Goal: Obtain resource: Obtain resource

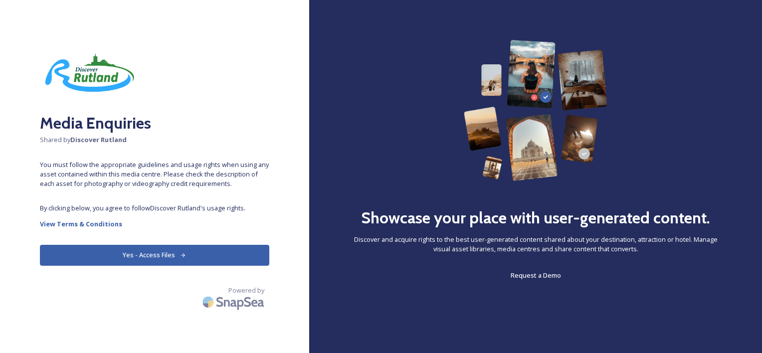
click at [164, 261] on button "Yes - Access Files" at bounding box center [155, 255] width 230 height 20
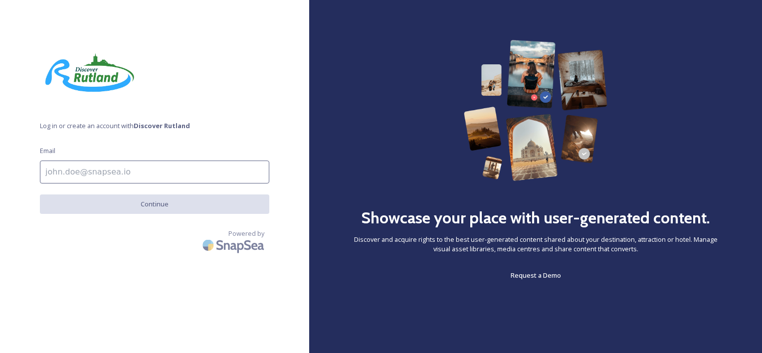
click at [120, 169] on input at bounding box center [155, 172] width 230 height 23
type input "[EMAIL_ADDRESS][DOMAIN_NAME]"
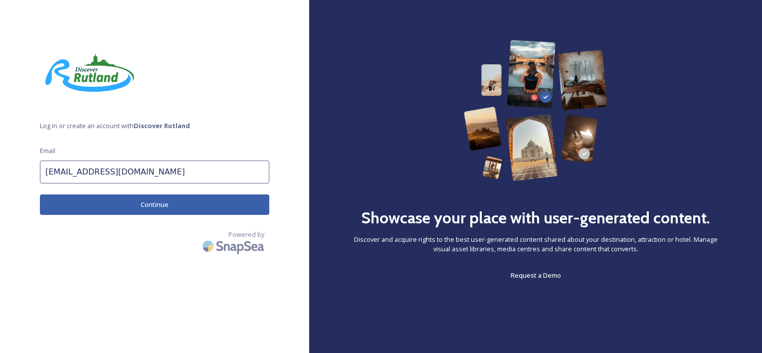
click at [134, 206] on button "Continue" at bounding box center [155, 205] width 230 height 20
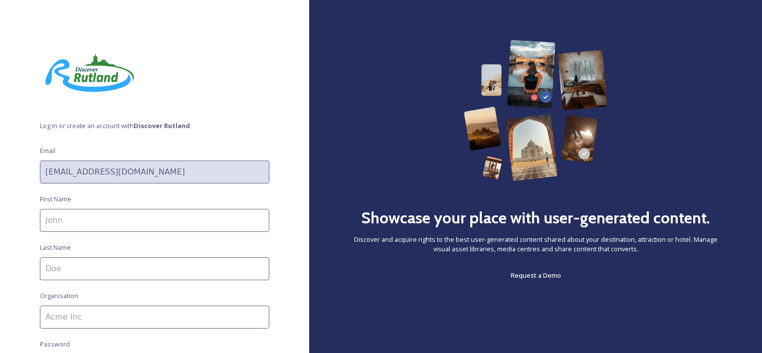
click at [128, 221] on input at bounding box center [155, 220] width 230 height 23
type input "[PERSON_NAME]"
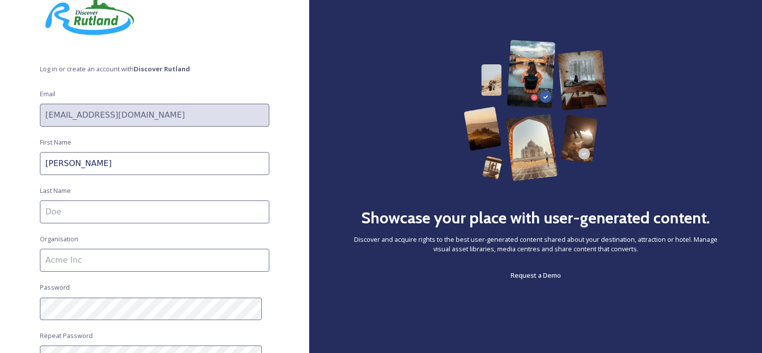
scroll to position [64, 0]
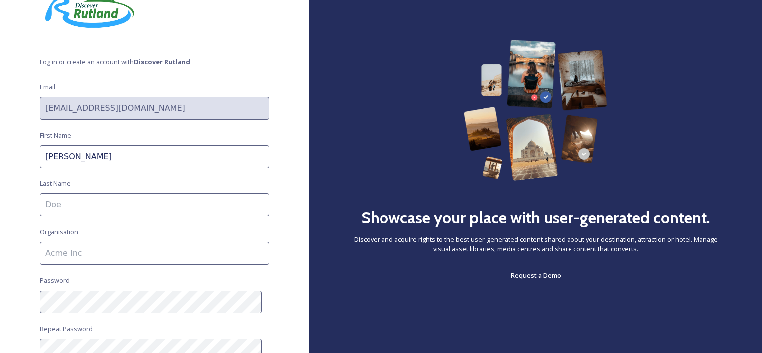
type input "[PERSON_NAME]"
type input "AMION"
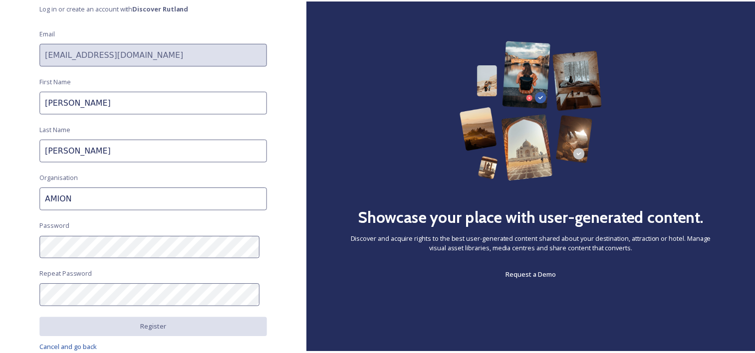
scroll to position [119, 0]
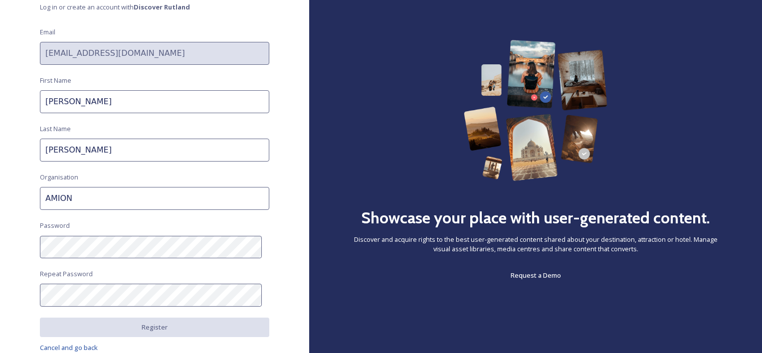
type input "[PERSON_NAME]"
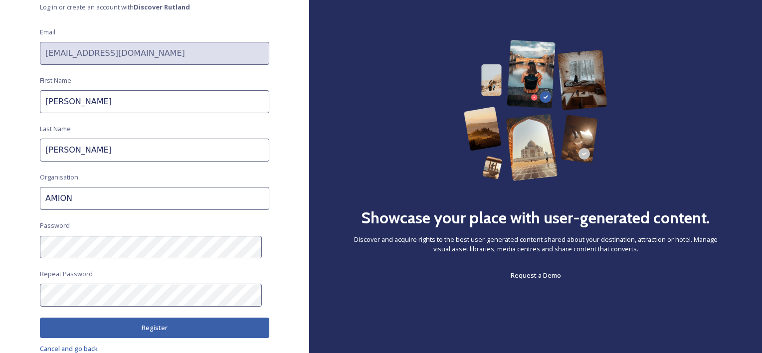
click at [131, 330] on button "Register" at bounding box center [155, 328] width 230 height 20
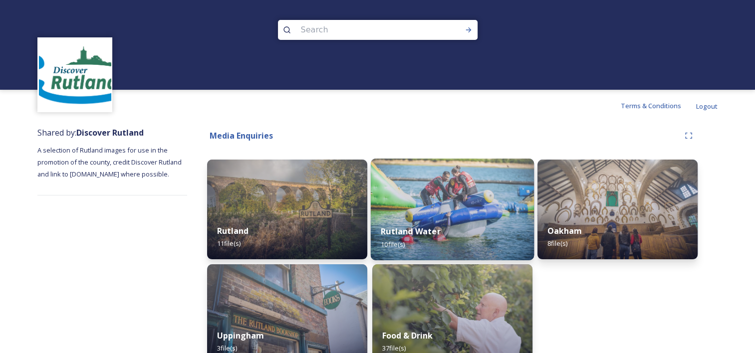
scroll to position [21, 0]
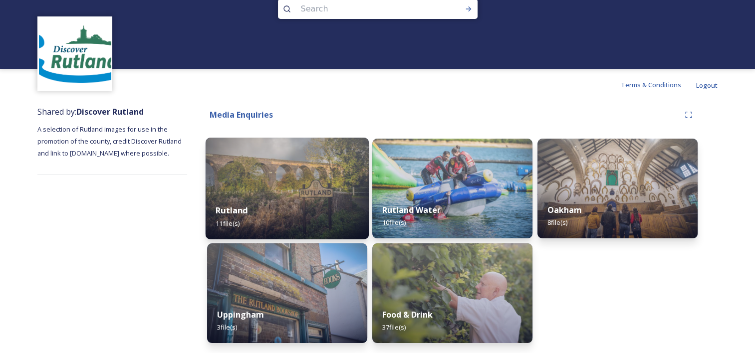
click at [306, 198] on div "Rutland 11 file(s)" at bounding box center [287, 216] width 163 height 45
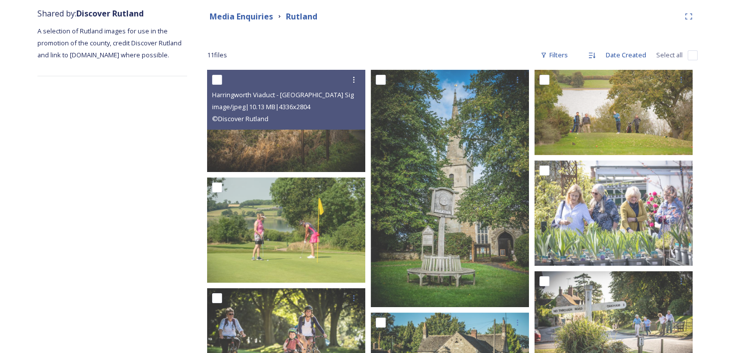
scroll to position [120, 0]
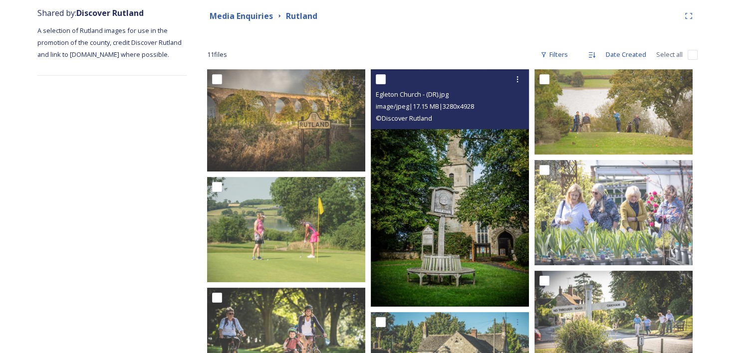
click at [421, 182] on img at bounding box center [450, 187] width 158 height 237
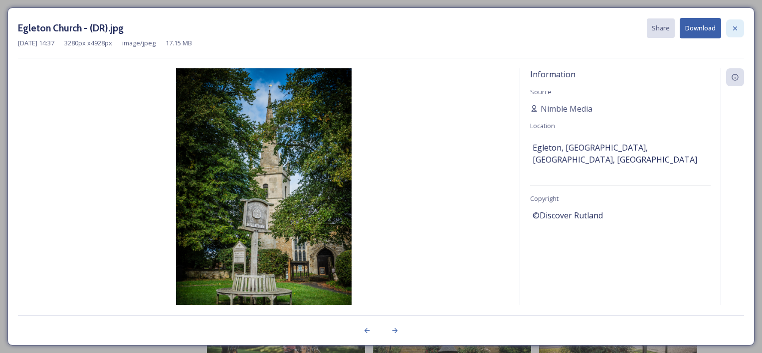
click at [739, 25] on icon at bounding box center [735, 28] width 8 height 8
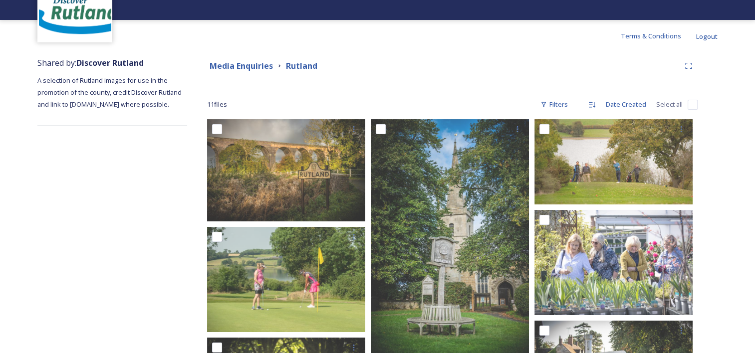
scroll to position [59, 0]
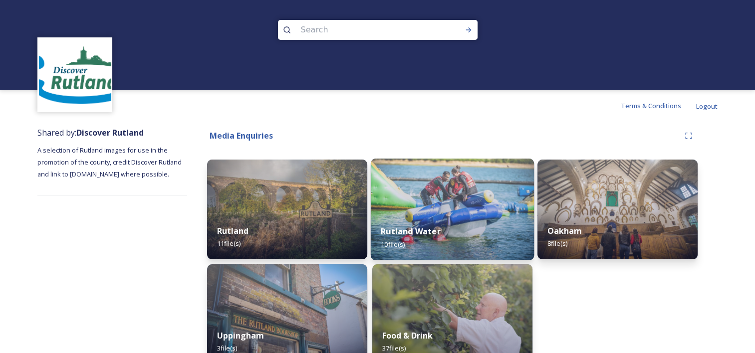
scroll to position [21, 0]
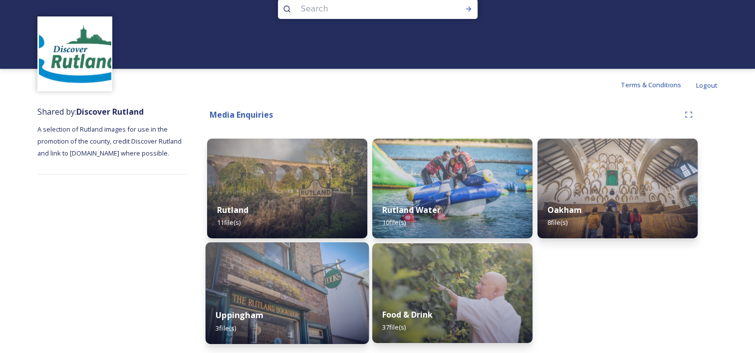
click at [308, 284] on img at bounding box center [287, 293] width 163 height 102
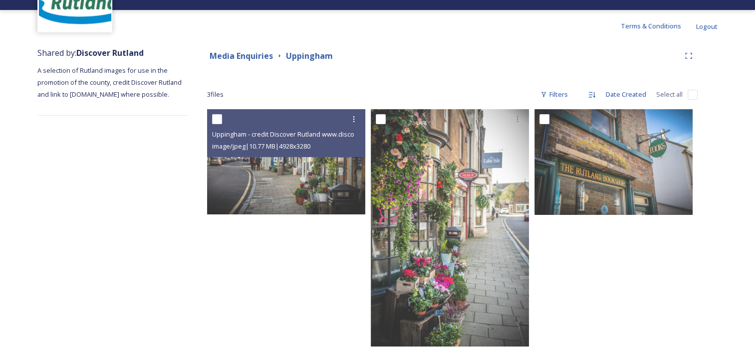
scroll to position [80, 0]
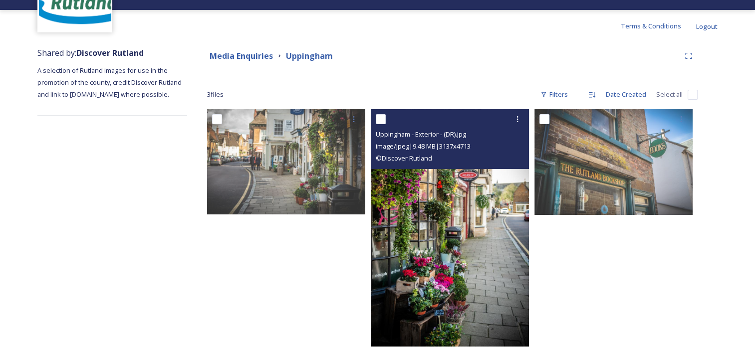
click at [437, 253] on img at bounding box center [450, 227] width 158 height 237
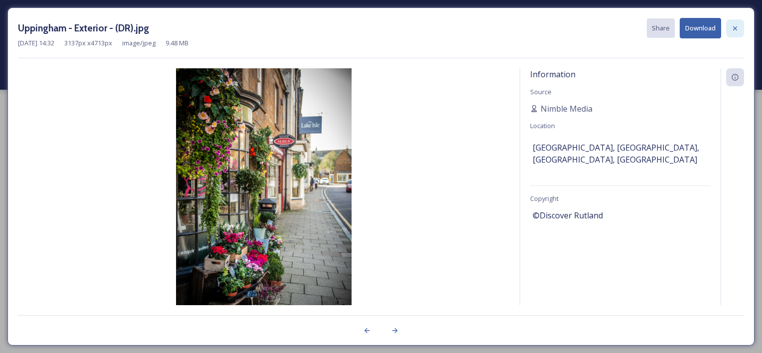
click at [737, 28] on icon at bounding box center [735, 28] width 8 height 8
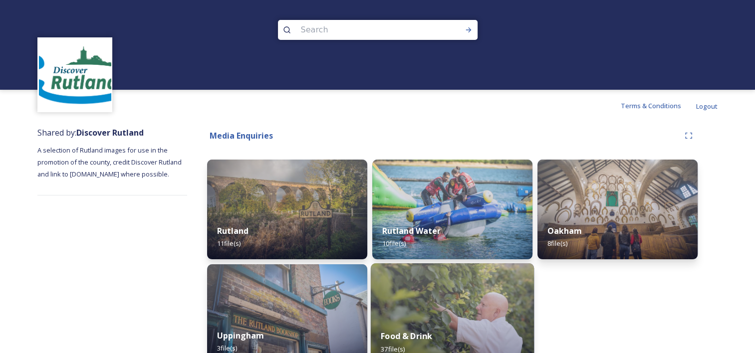
scroll to position [21, 0]
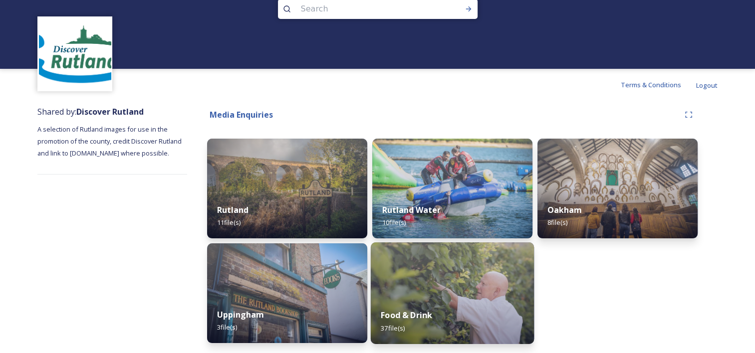
click at [415, 272] on img at bounding box center [452, 293] width 163 height 102
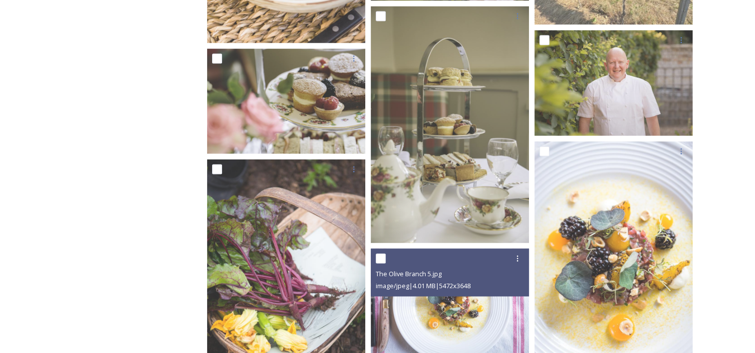
scroll to position [1861, 0]
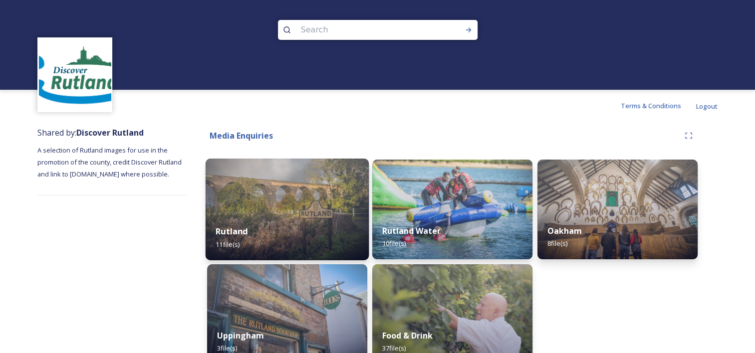
scroll to position [21, 0]
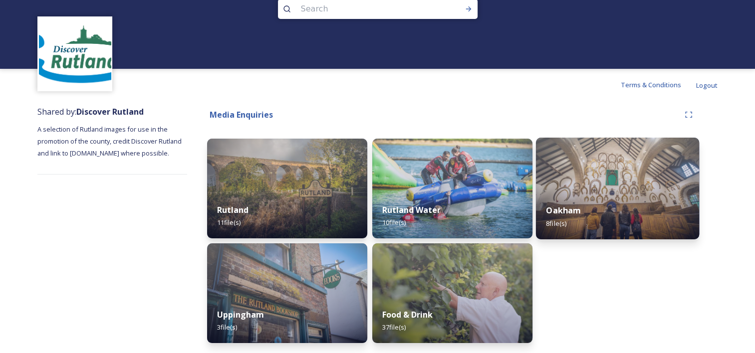
click at [602, 205] on div "Oakham 8 file(s)" at bounding box center [617, 216] width 163 height 45
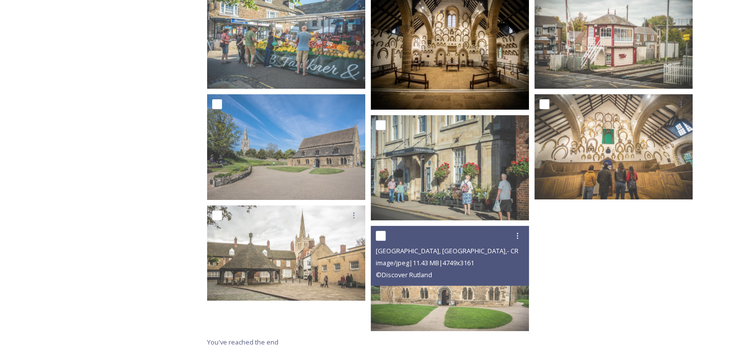
scroll to position [205, 0]
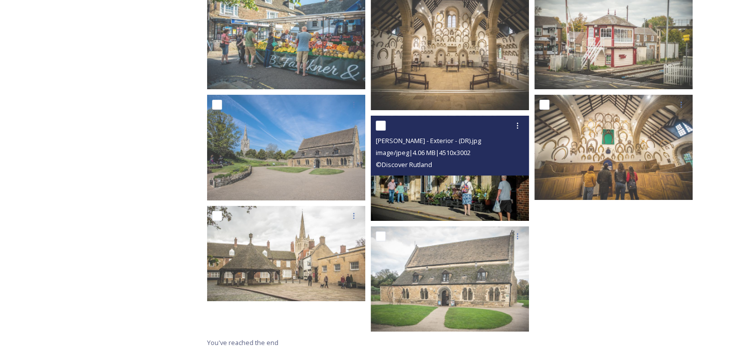
click at [434, 190] on img at bounding box center [450, 168] width 158 height 105
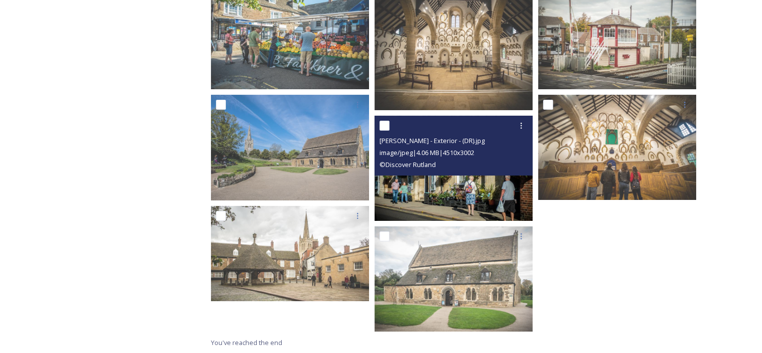
scroll to position [175, 0]
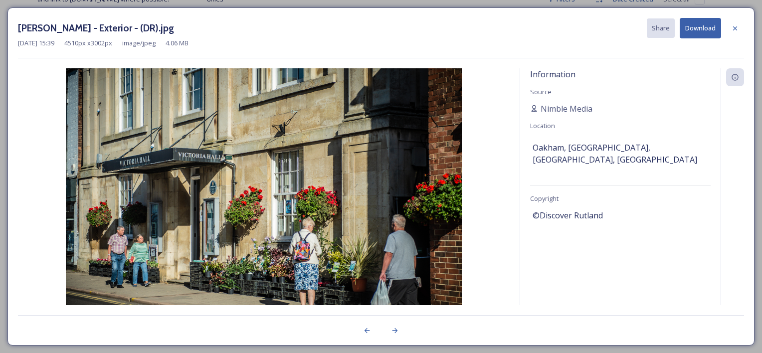
click at [273, 159] on img at bounding box center [264, 199] width 492 height 263
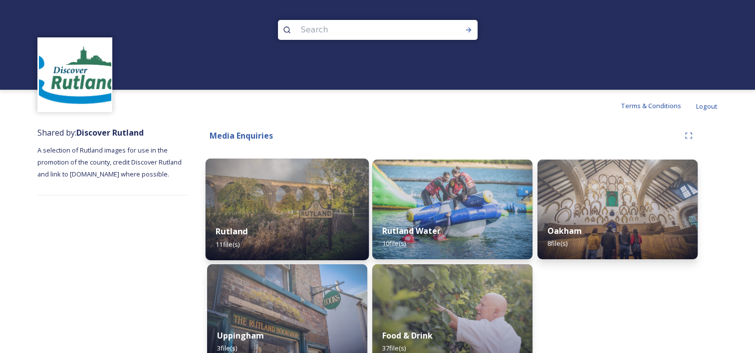
scroll to position [21, 0]
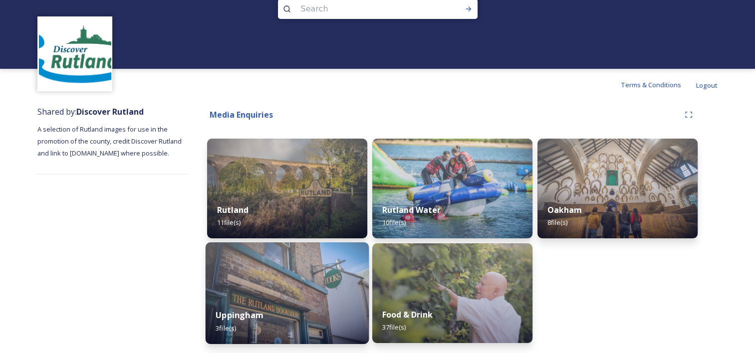
click at [311, 294] on img at bounding box center [287, 293] width 163 height 102
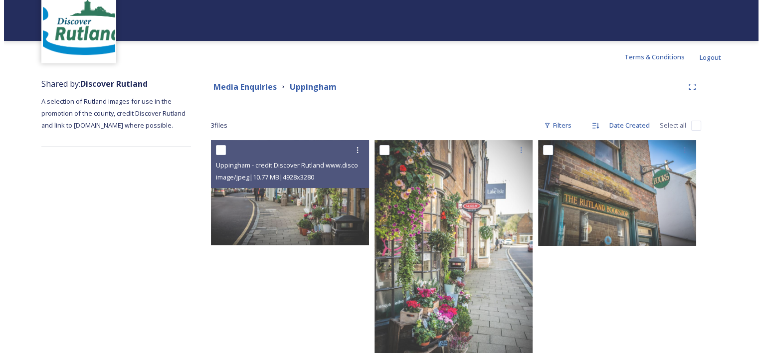
scroll to position [95, 0]
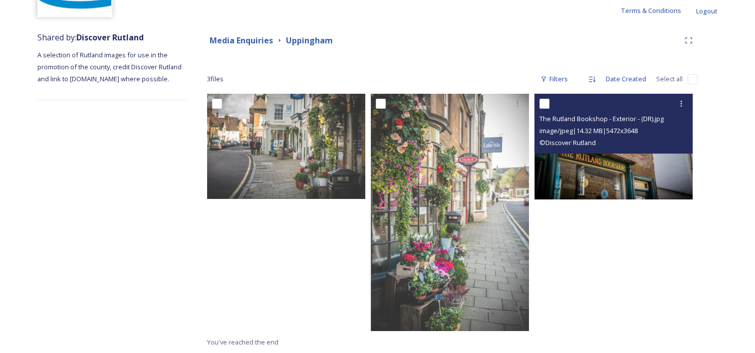
click at [605, 176] on img at bounding box center [613, 146] width 158 height 105
